Goal: Find specific page/section: Find specific page/section

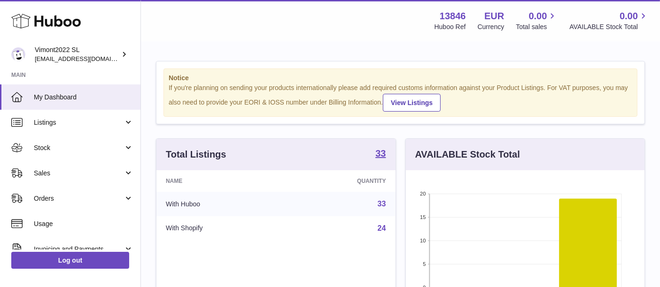
scroll to position [146, 239]
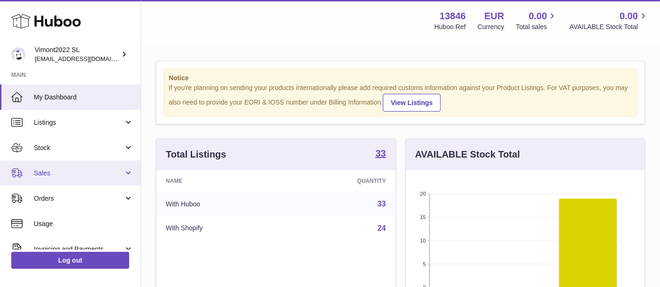
click at [82, 171] on span "Sales" at bounding box center [79, 173] width 90 height 9
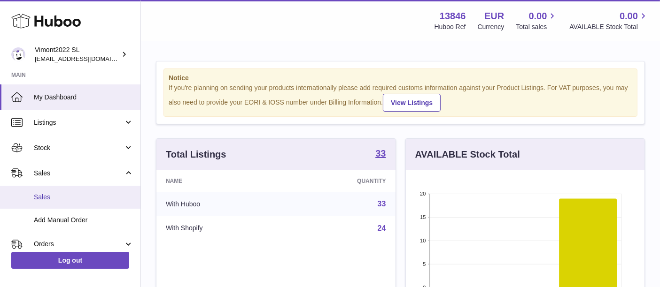
click at [81, 190] on link "Sales" at bounding box center [70, 197] width 140 height 23
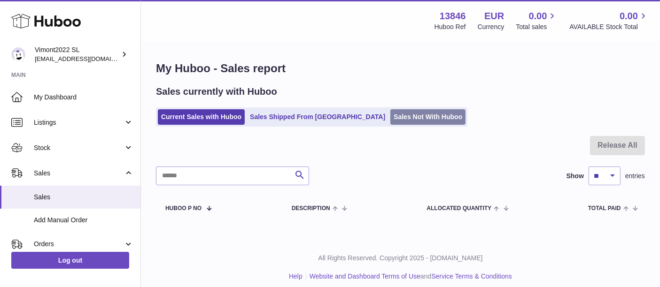
click at [390, 120] on link "Sales Not With Huboo" at bounding box center [427, 116] width 75 height 15
